Goal: Find specific page/section: Find specific page/section

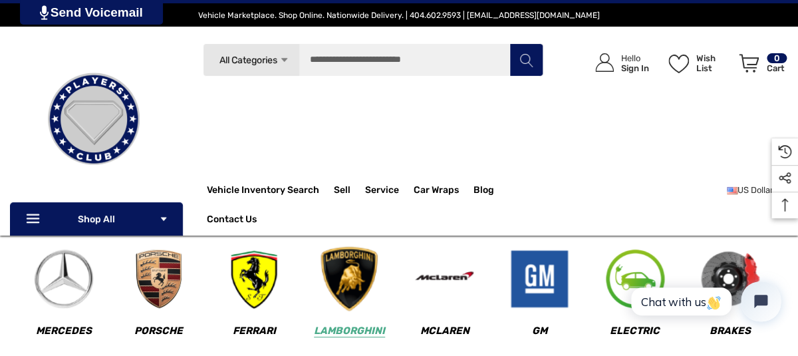
click at [353, 292] on img at bounding box center [349, 279] width 66 height 66
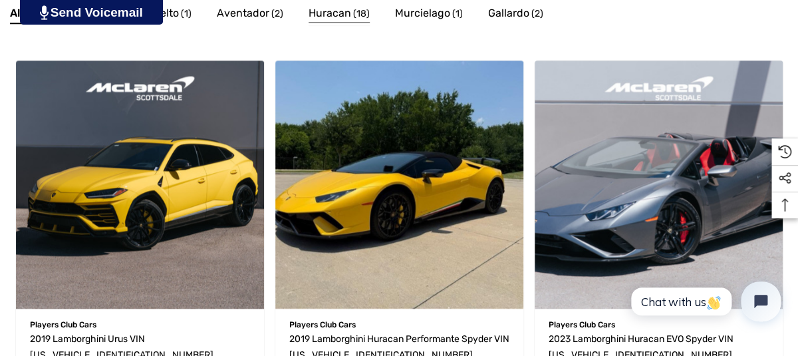
click at [346, 12] on span "Huracan" at bounding box center [329, 13] width 43 height 17
